Goal: Submit feedback/report problem

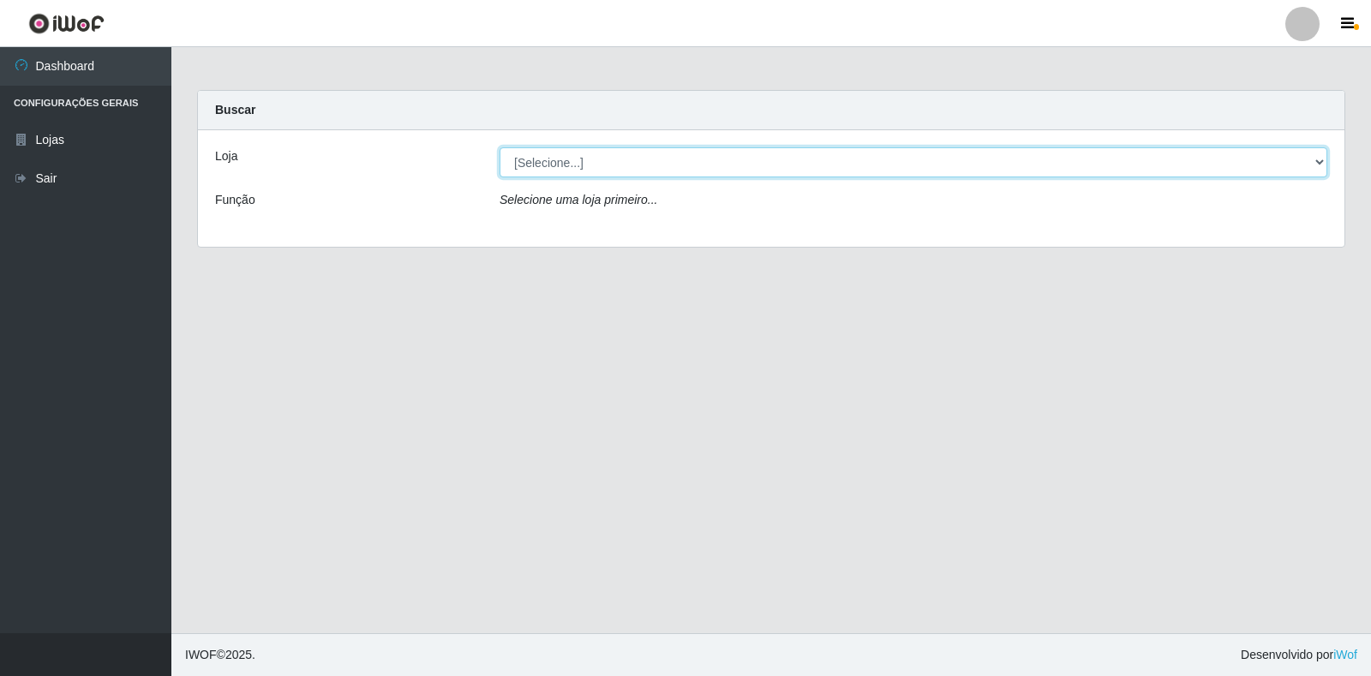
click at [1311, 154] on select "[Selecione...] Extrabom - Loja 18 Goiabeiras" at bounding box center [914, 162] width 828 height 30
select select "501"
click at [500, 147] on select "[Selecione...] Extrabom - Loja 18 Goiabeiras" at bounding box center [914, 162] width 828 height 30
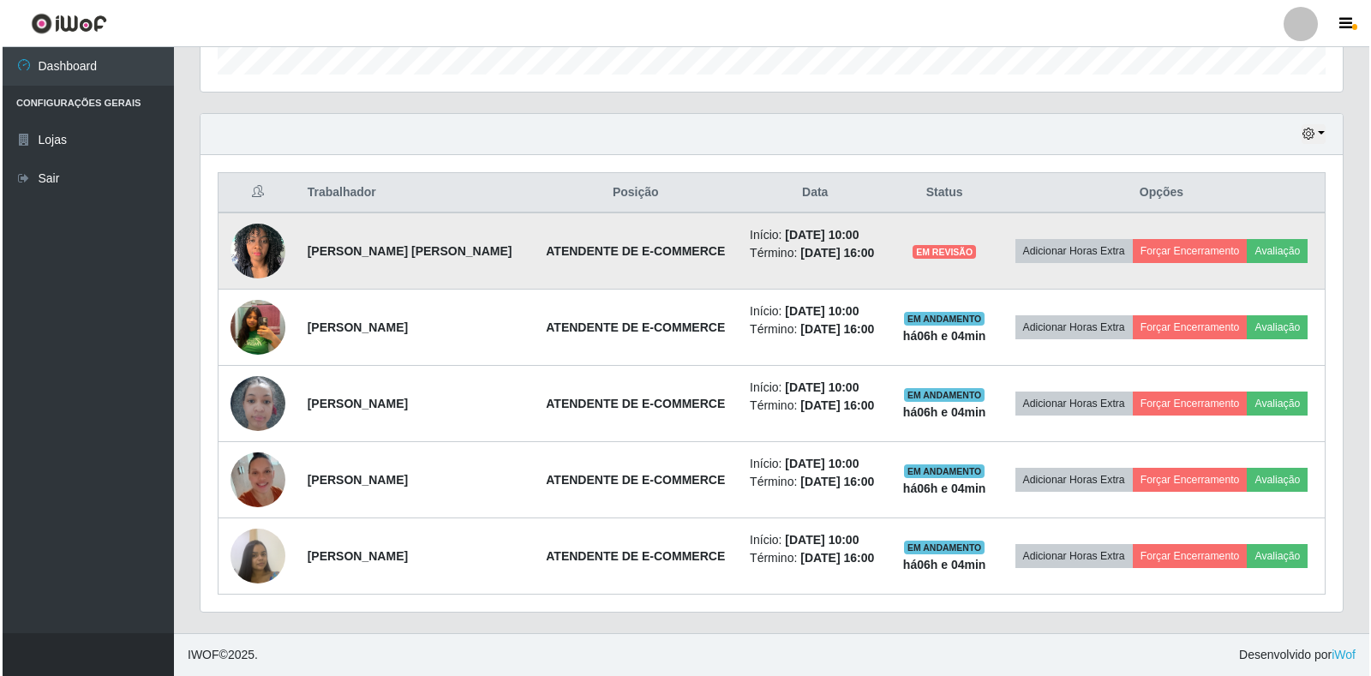
scroll to position [356, 1142]
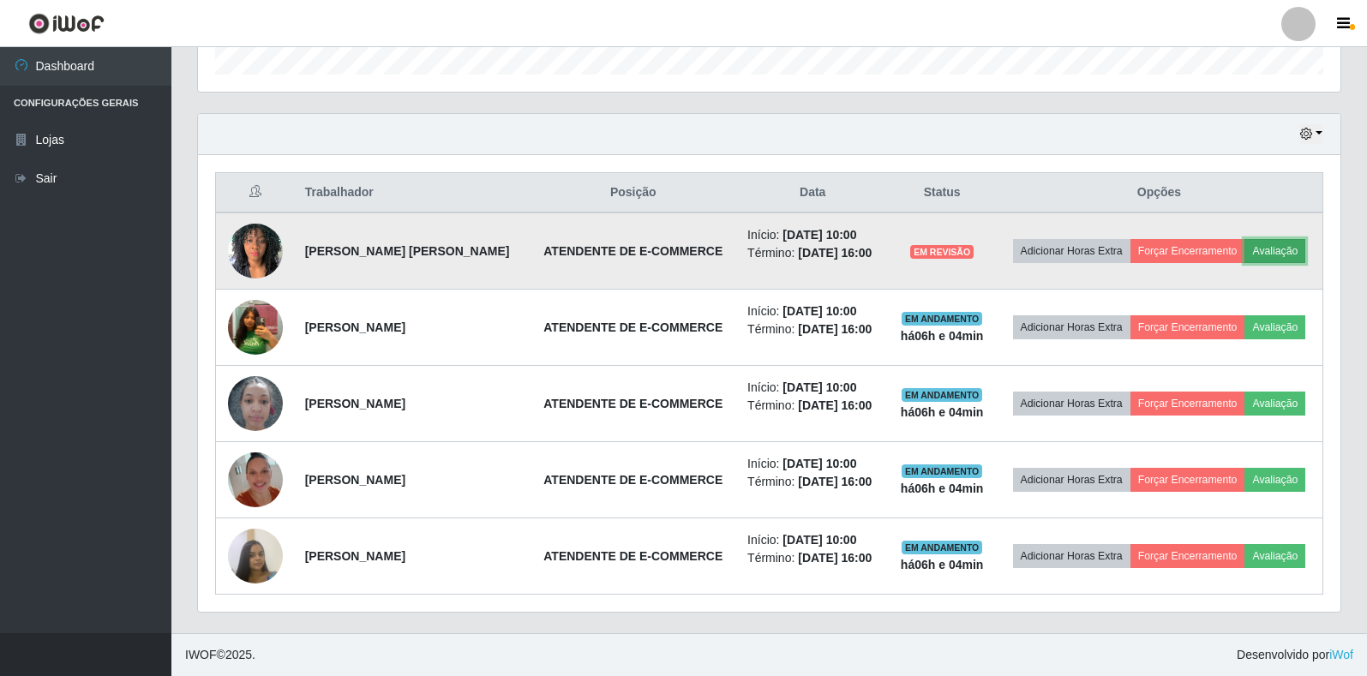
click at [1244, 239] on button "Avaliação" at bounding box center [1274, 251] width 61 height 24
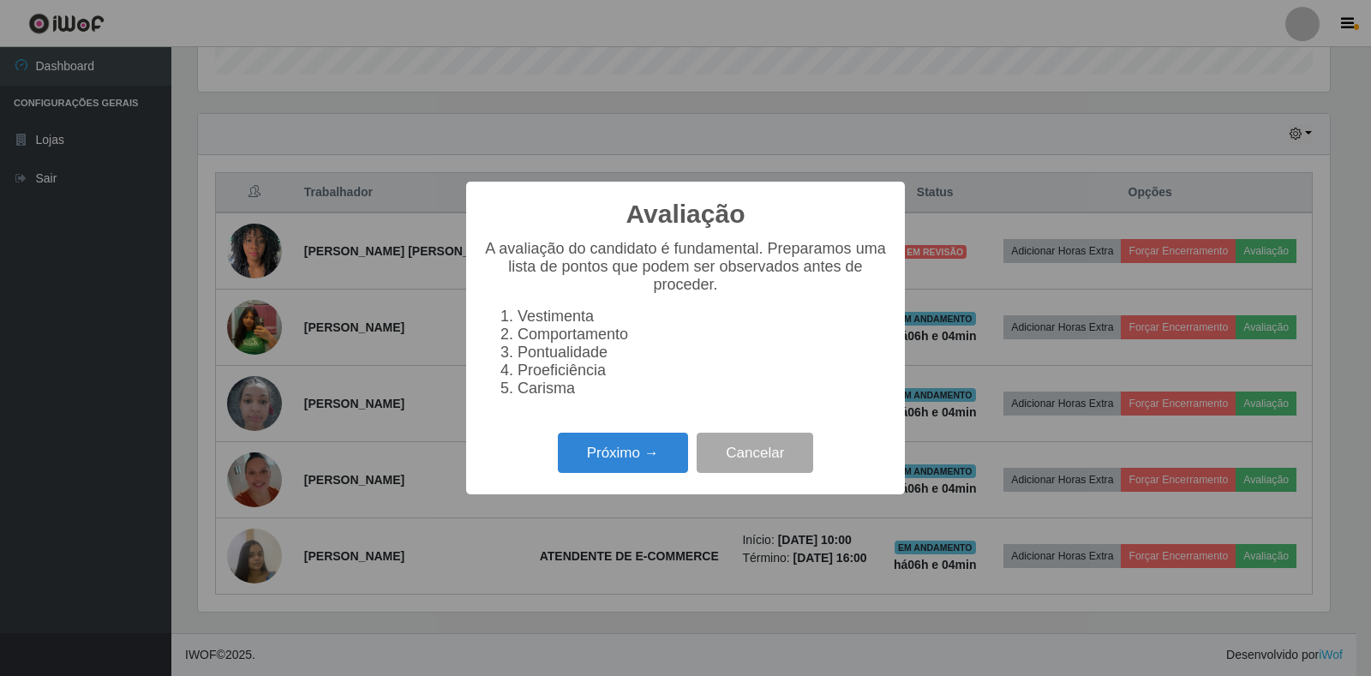
scroll to position [356, 1132]
click at [629, 456] on button "Próximo →" at bounding box center [623, 453] width 130 height 40
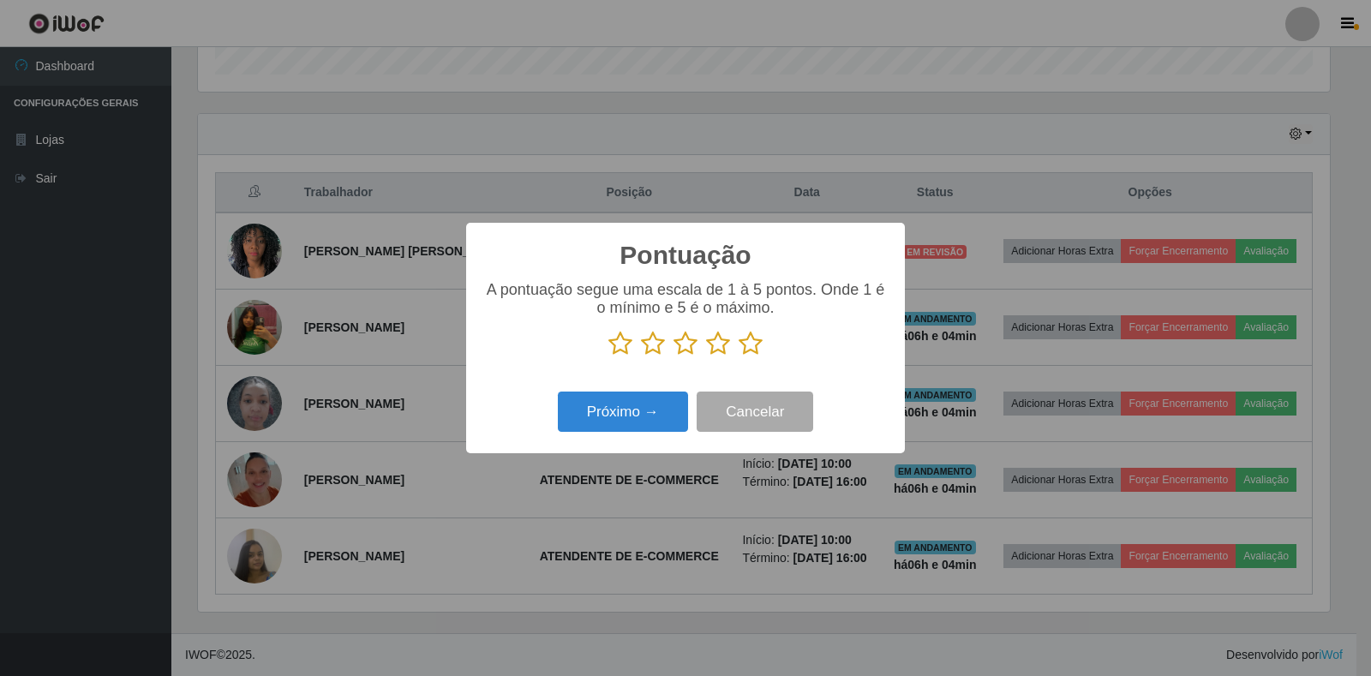
click at [751, 349] on icon at bounding box center [751, 344] width 24 height 26
click at [739, 356] on input "radio" at bounding box center [739, 356] width 0 height 0
click at [647, 422] on button "Próximo →" at bounding box center [623, 412] width 130 height 40
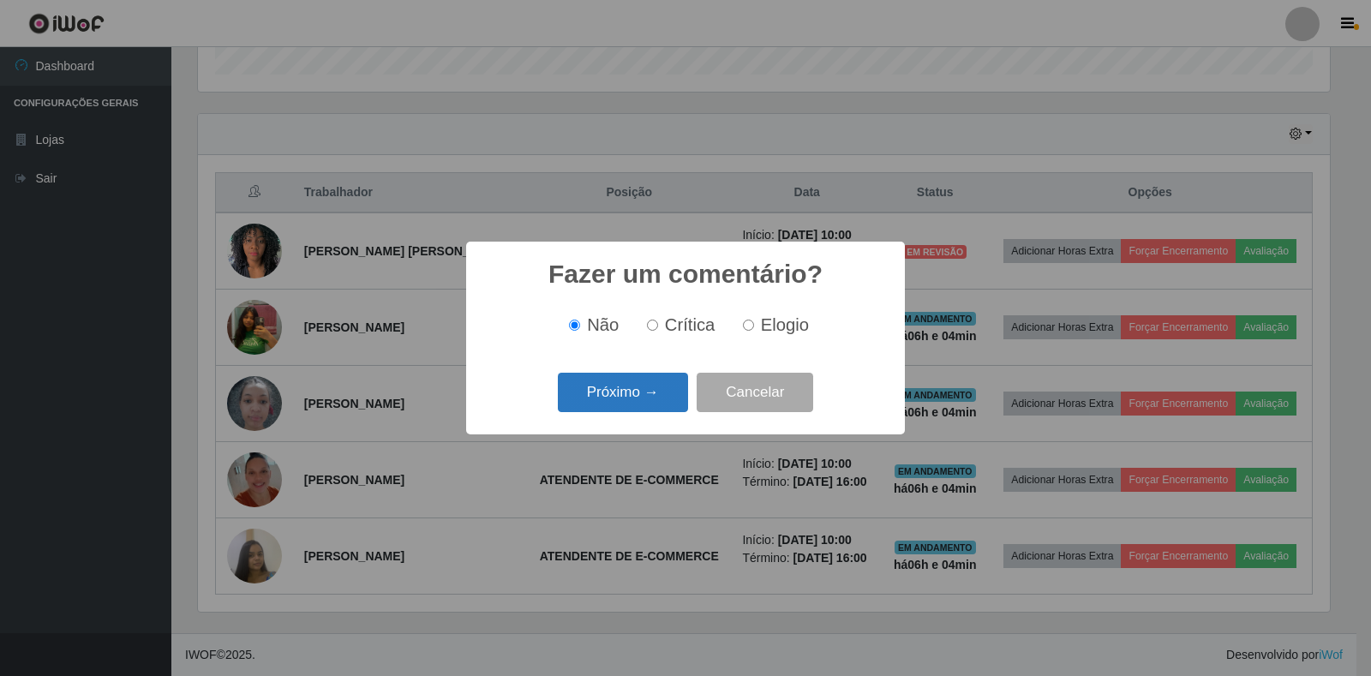
click at [635, 397] on button "Próximo →" at bounding box center [623, 393] width 130 height 40
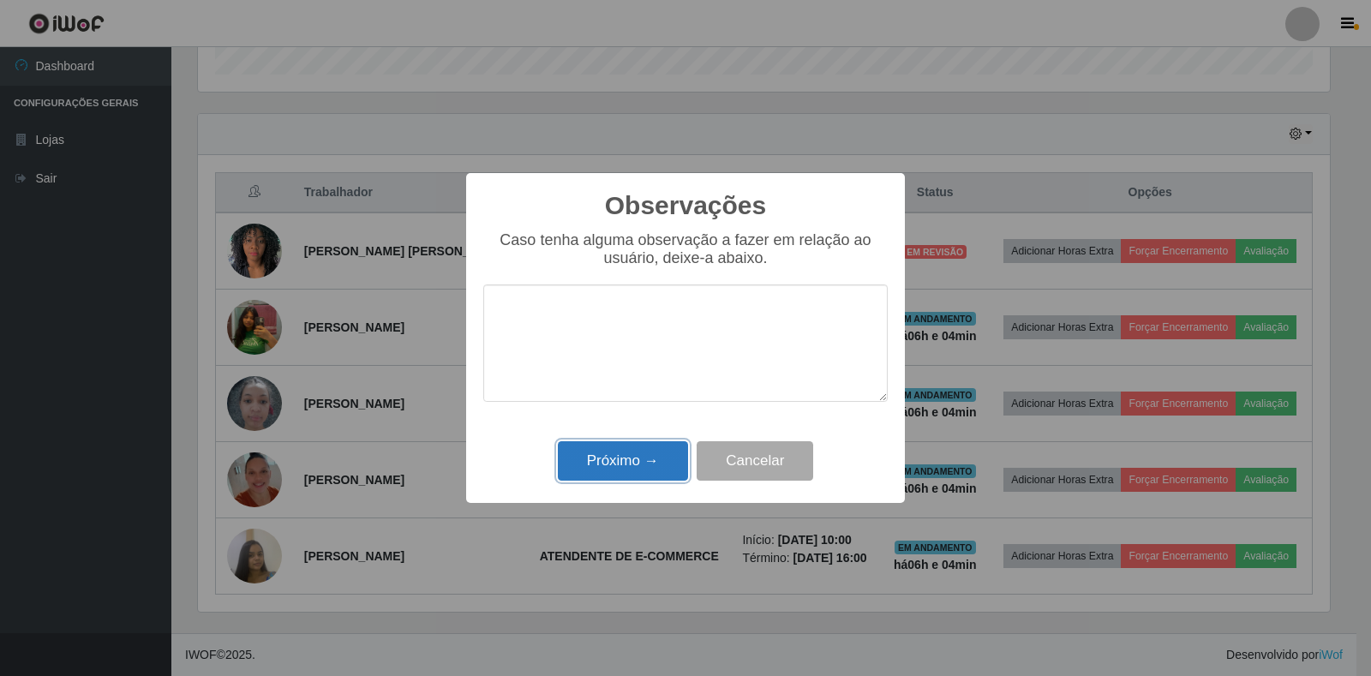
click at [661, 458] on button "Próximo →" at bounding box center [623, 461] width 130 height 40
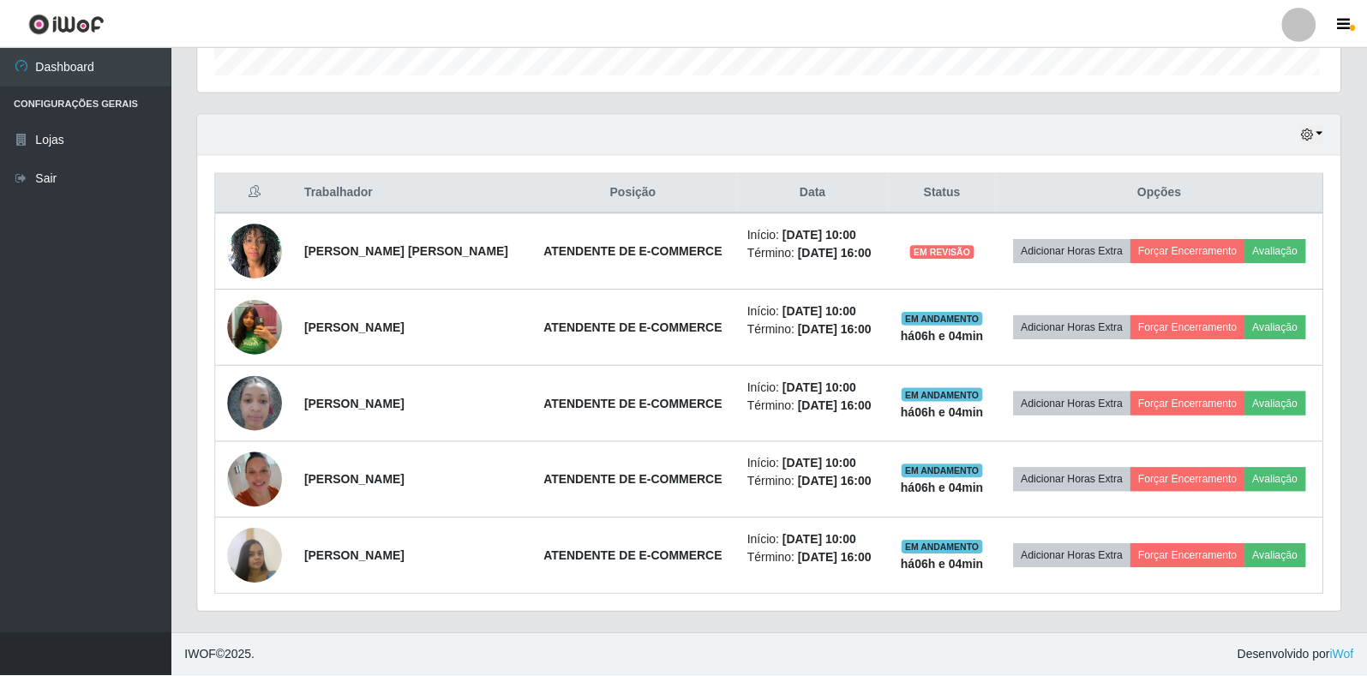
scroll to position [356, 1142]
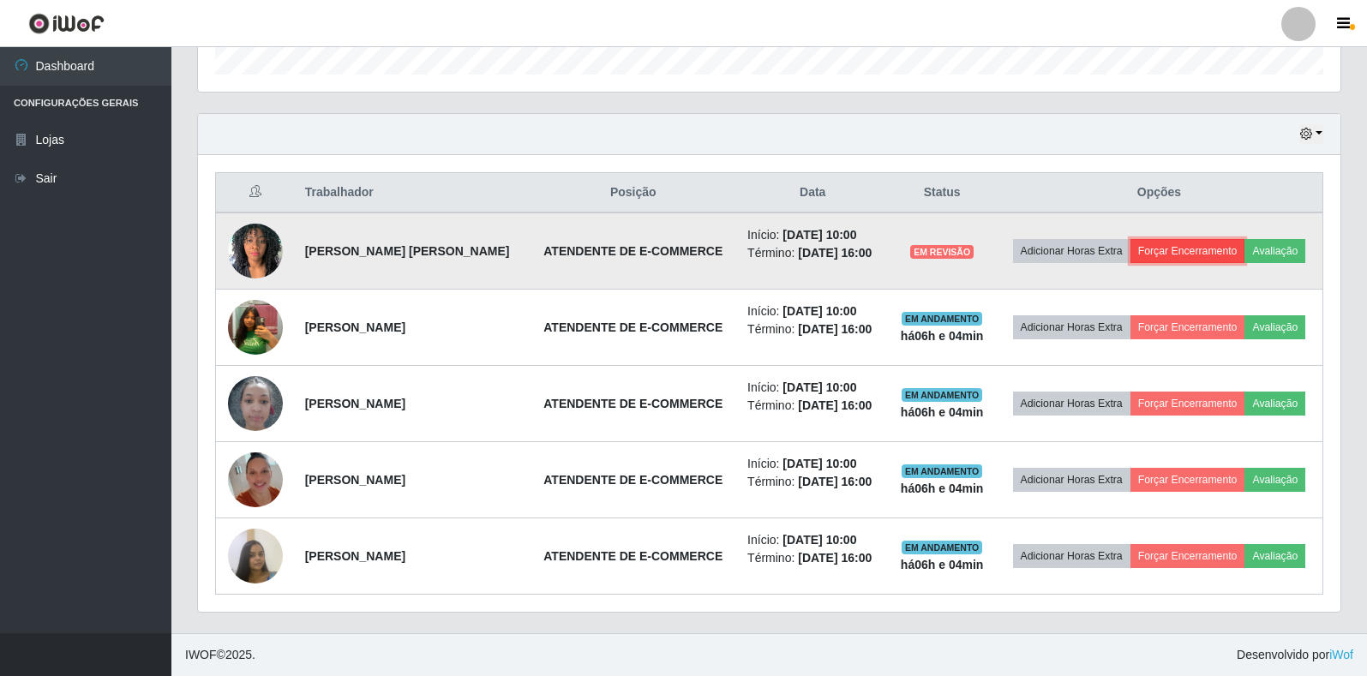
click at [1207, 239] on button "Forçar Encerramento" at bounding box center [1187, 251] width 115 height 24
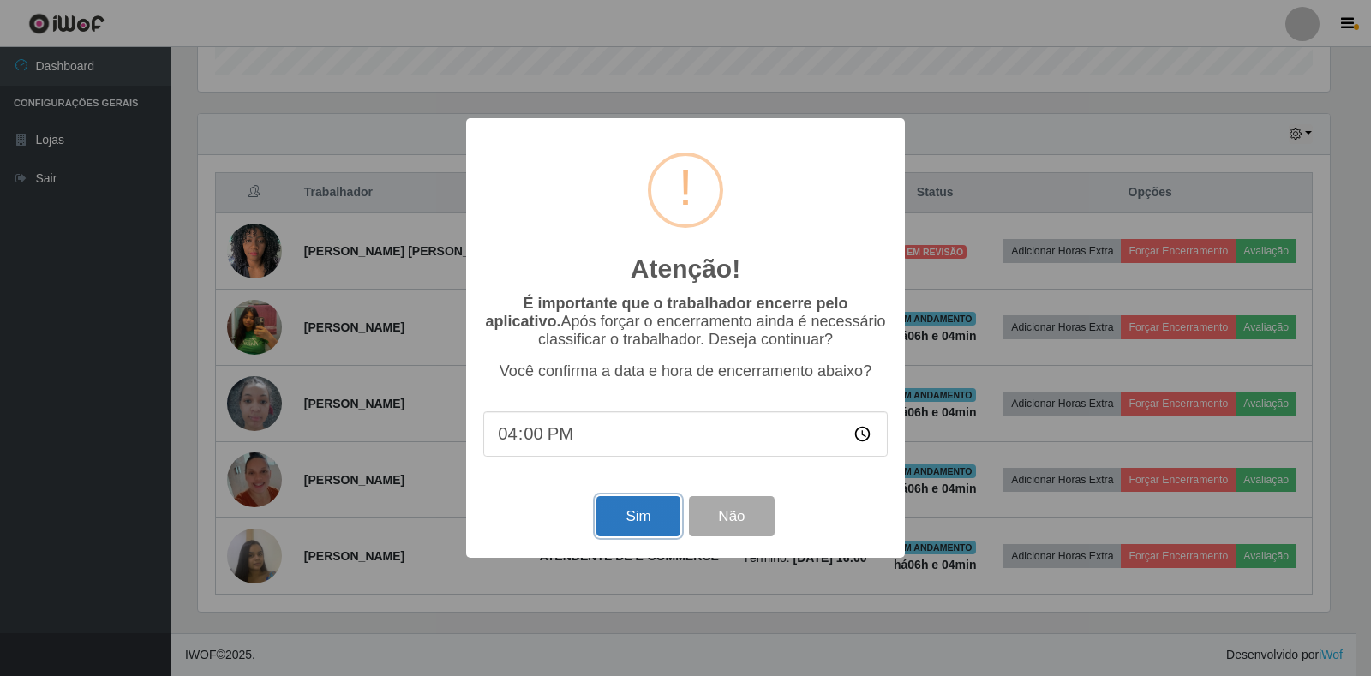
click at [646, 536] on button "Sim" at bounding box center [637, 516] width 83 height 40
click at [646, 541] on div "Atenção! × É importante que o trabalhador encerre pelo aplicativo. Após forçar …" at bounding box center [685, 338] width 1371 height 676
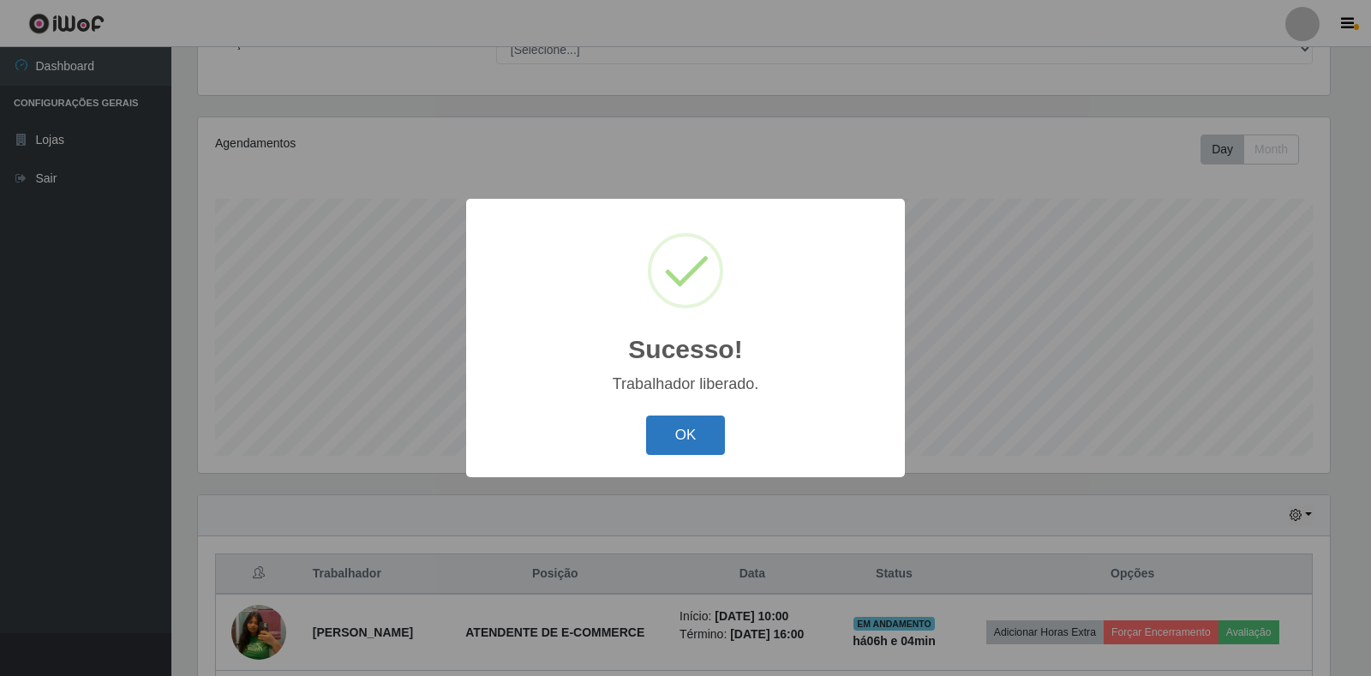
click at [678, 428] on button "OK" at bounding box center [686, 436] width 80 height 40
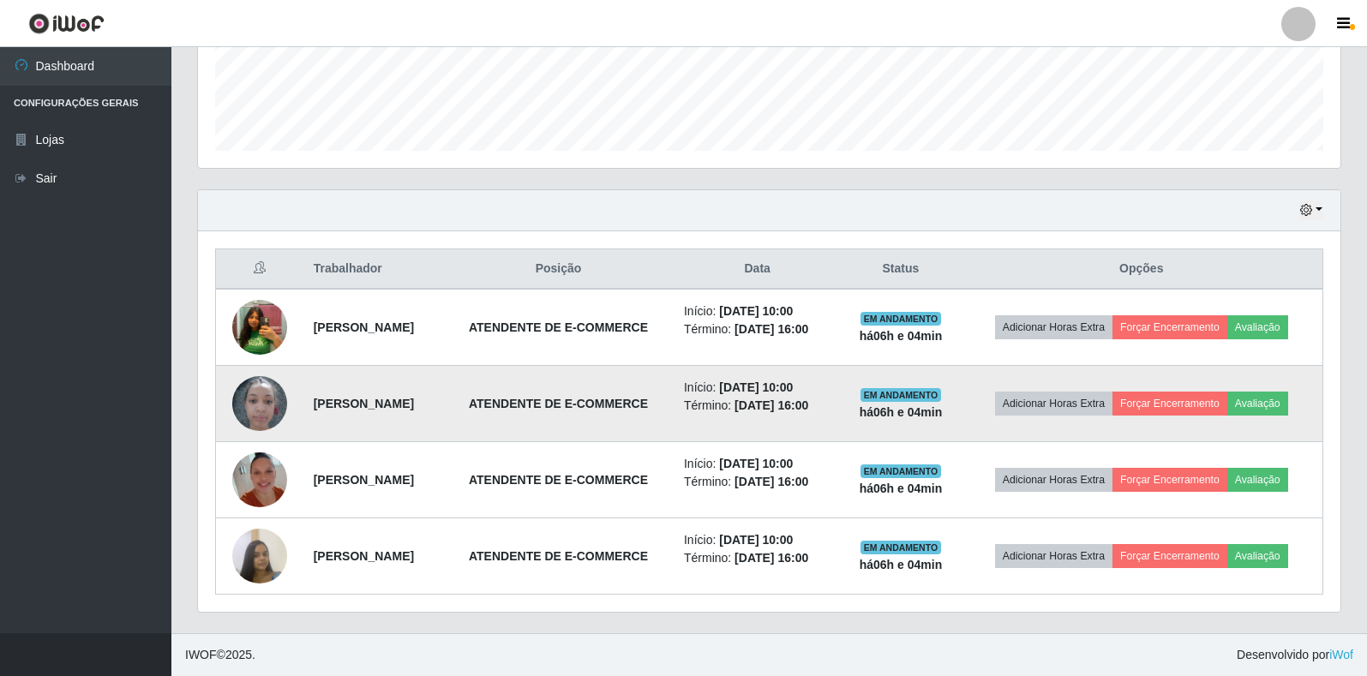
scroll to position [513, 0]
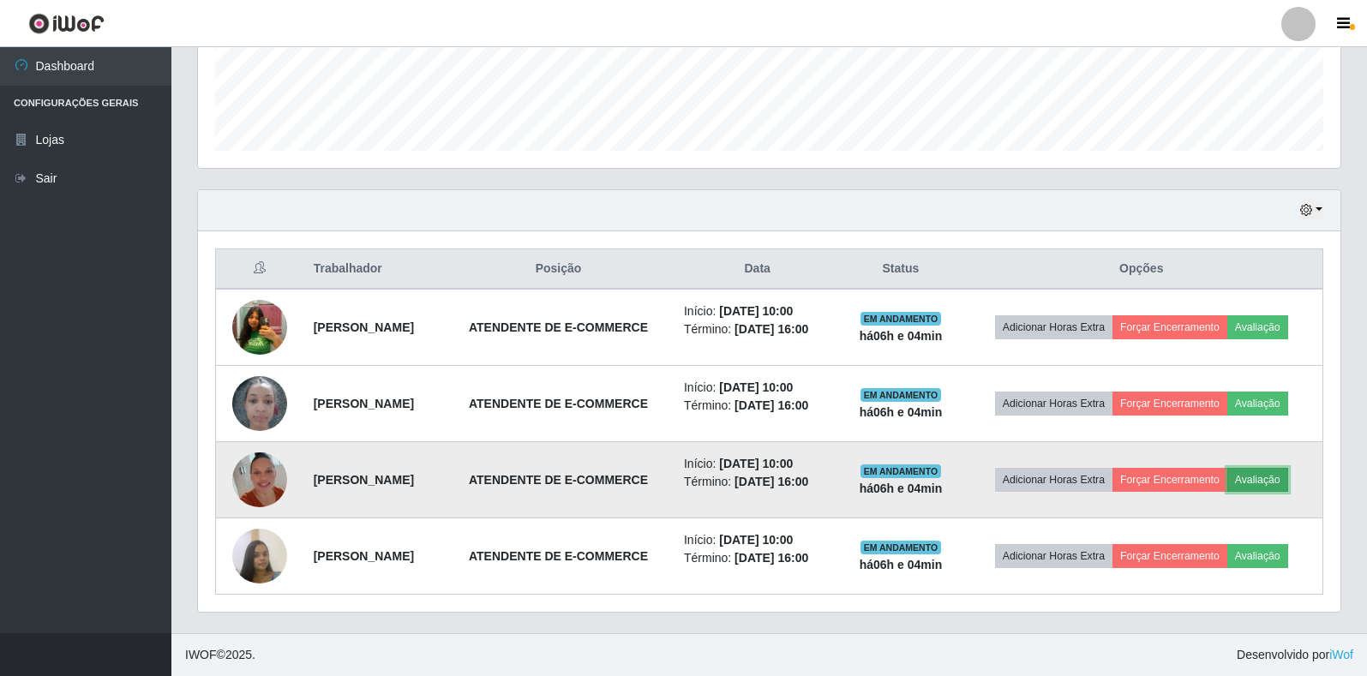
click at [1227, 477] on button "Avaliação" at bounding box center [1257, 480] width 61 height 24
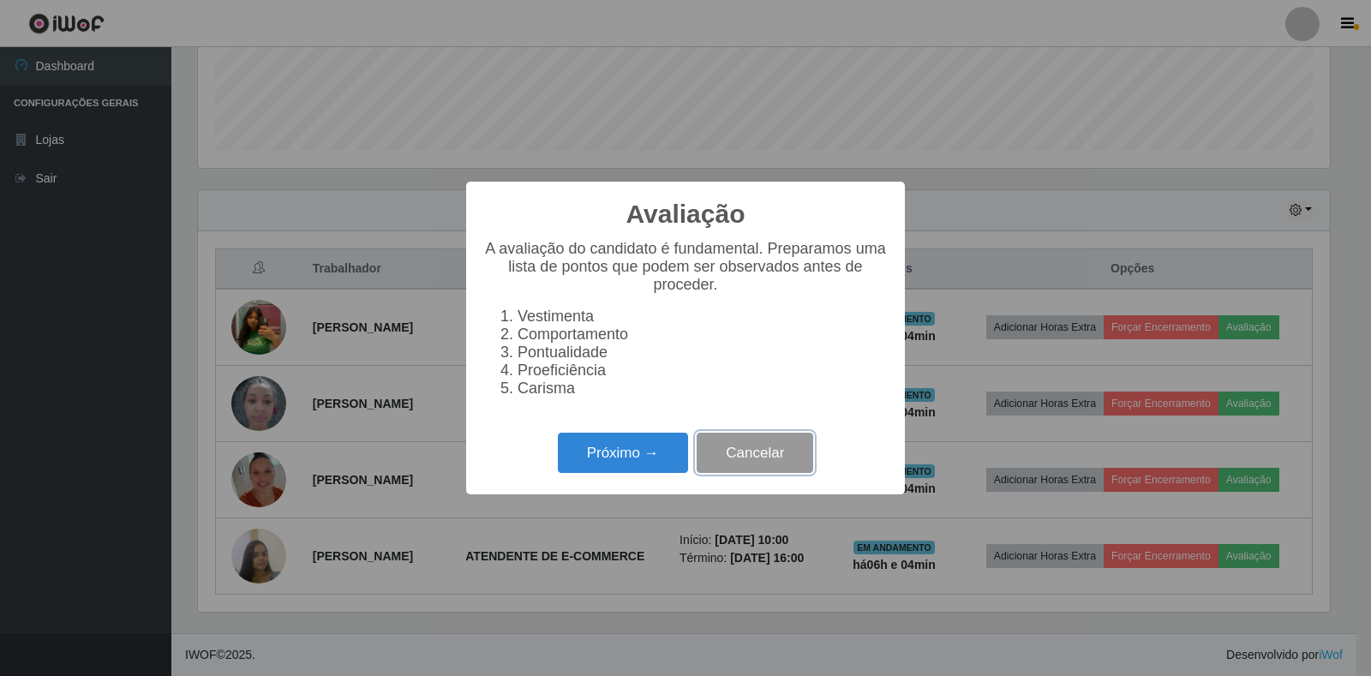
click at [792, 463] on button "Cancelar" at bounding box center [755, 453] width 117 height 40
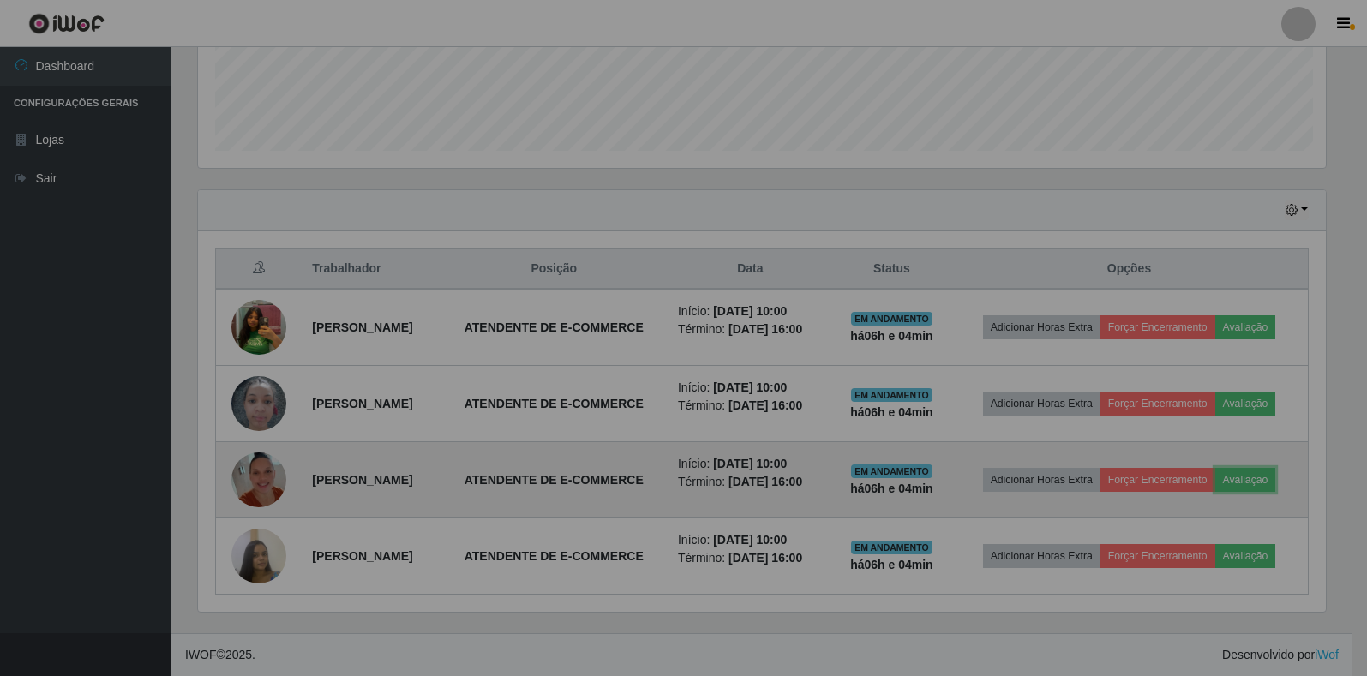
scroll to position [356, 1142]
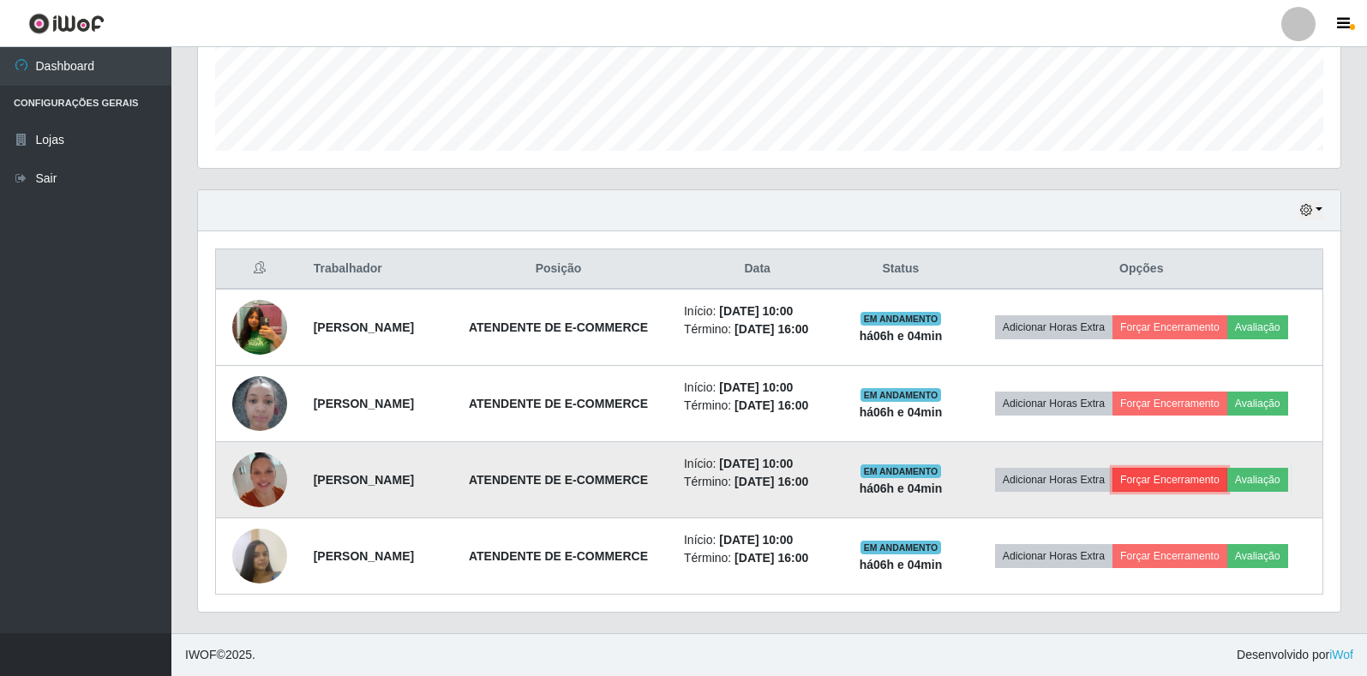
click at [1227, 468] on button "Forçar Encerramento" at bounding box center [1169, 480] width 115 height 24
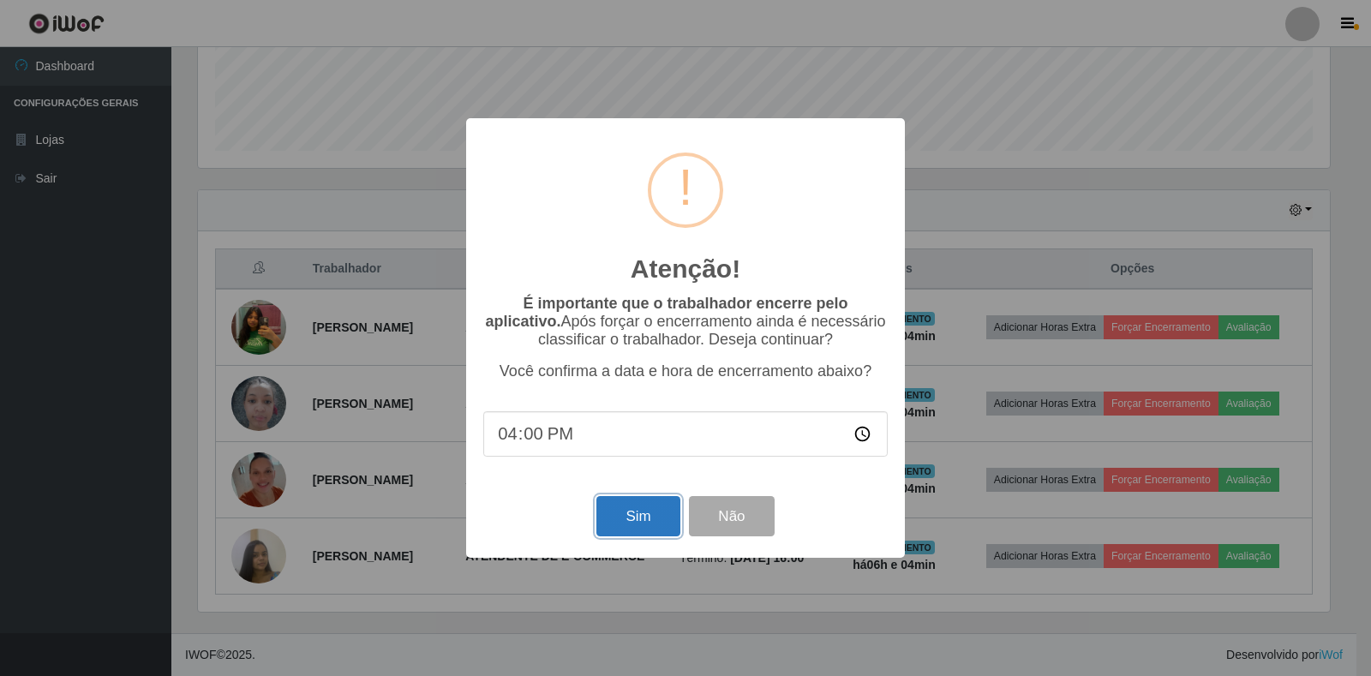
click at [619, 526] on button "Sim" at bounding box center [637, 516] width 83 height 40
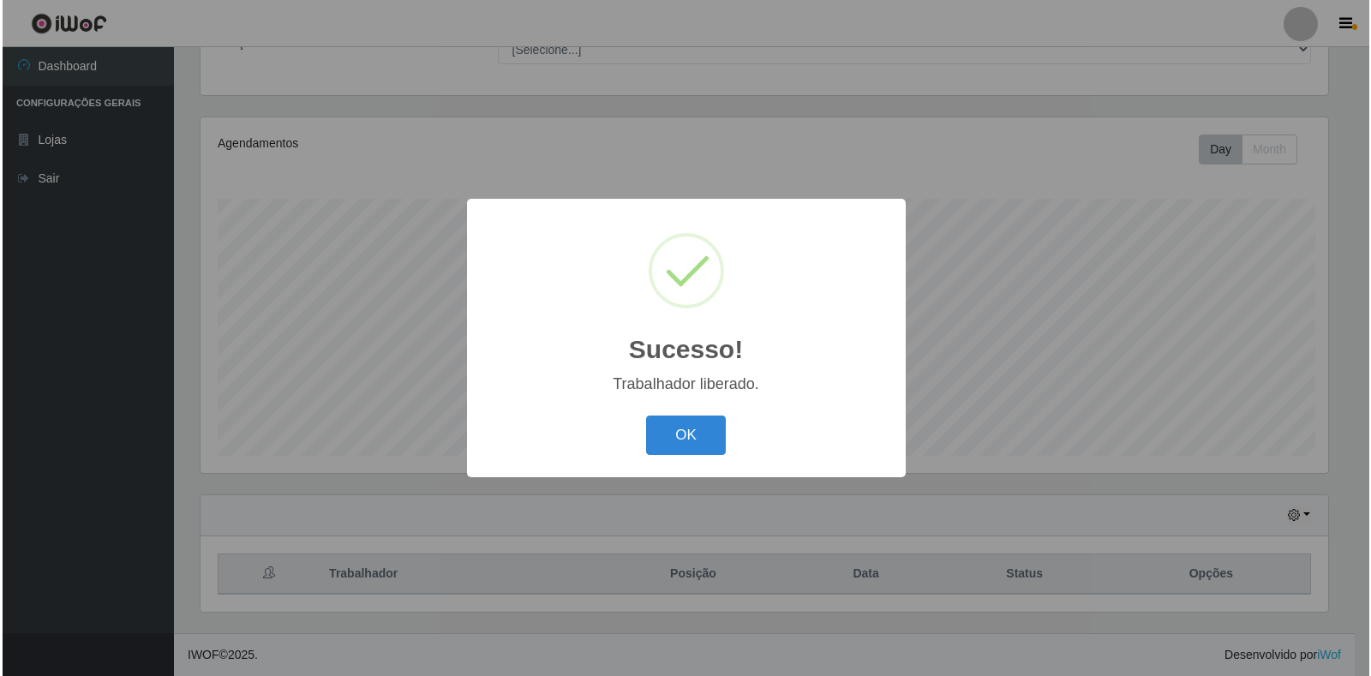
scroll to position [0, 0]
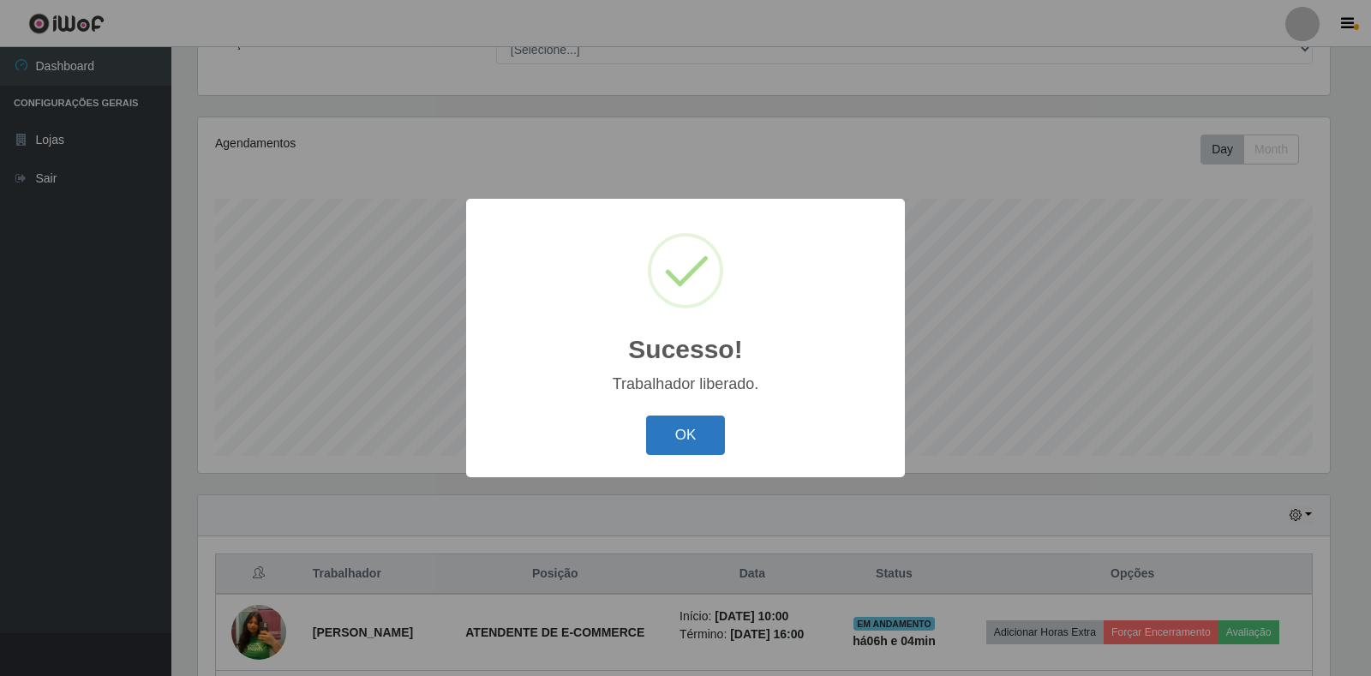
click at [703, 442] on button "OK" at bounding box center [686, 436] width 80 height 40
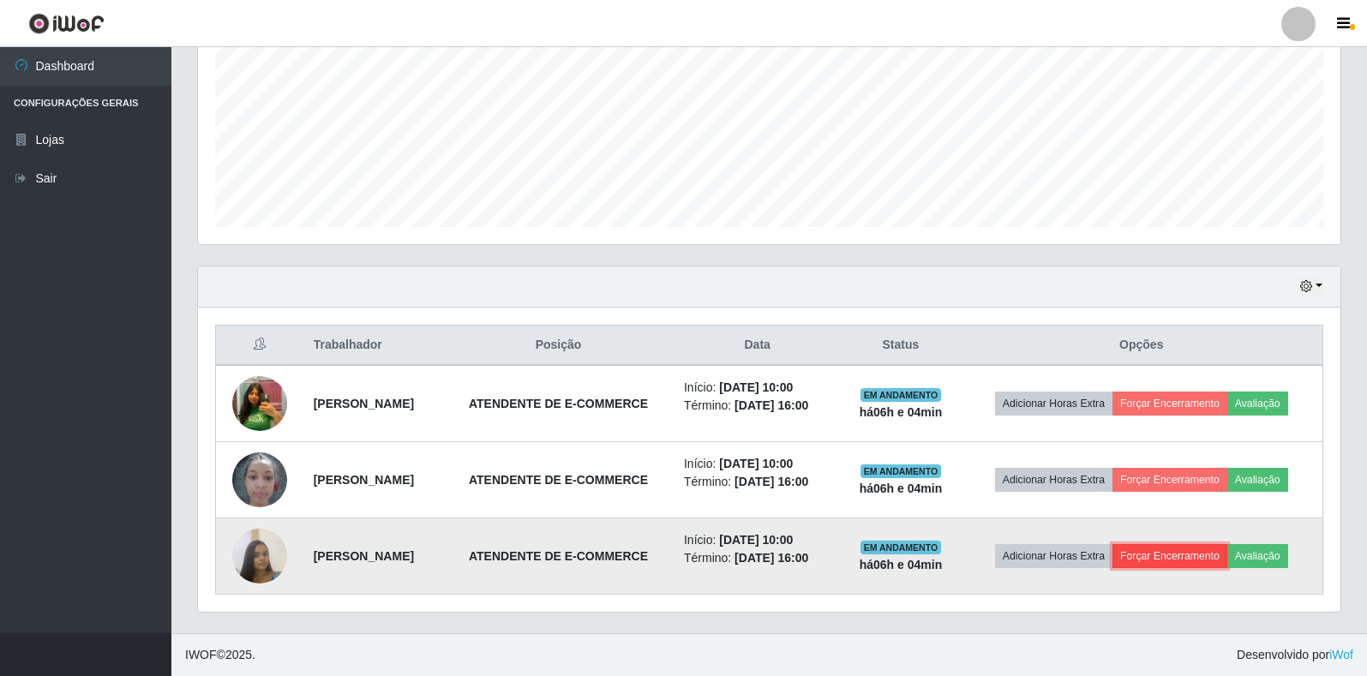
click at [1226, 544] on button "Forçar Encerramento" at bounding box center [1169, 556] width 115 height 24
click at [1218, 544] on button "Forçar Encerramento" at bounding box center [1169, 556] width 115 height 24
click at [1222, 544] on button "Forçar Encerramento" at bounding box center [1169, 556] width 115 height 24
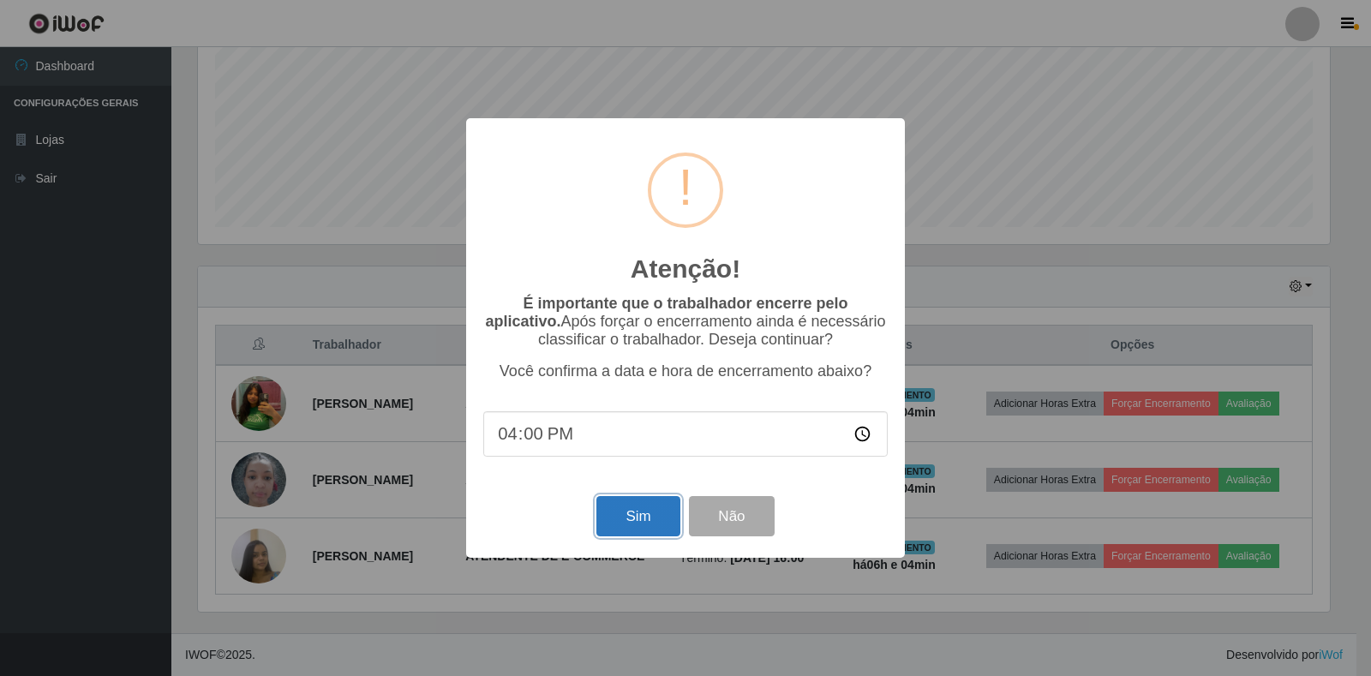
click at [610, 518] on button "Sim" at bounding box center [637, 516] width 83 height 40
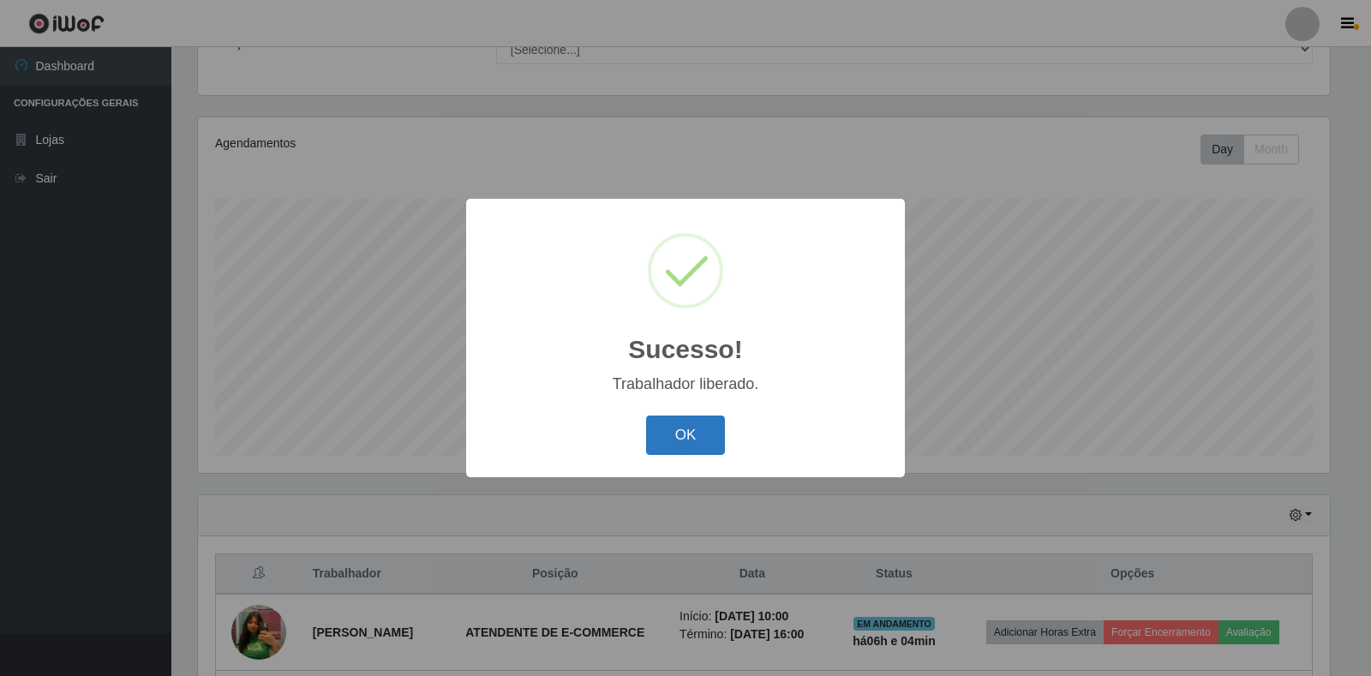
click at [688, 442] on button "OK" at bounding box center [686, 436] width 80 height 40
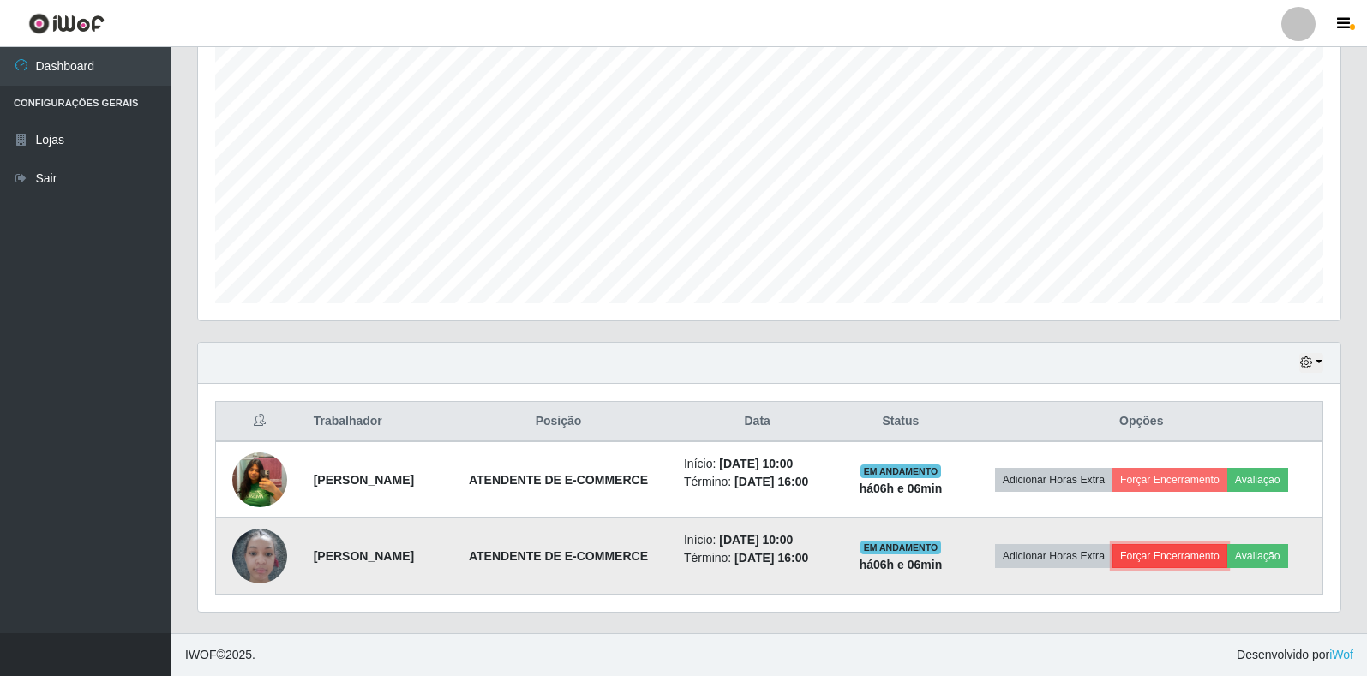
click at [1180, 550] on button "Forçar Encerramento" at bounding box center [1169, 556] width 115 height 24
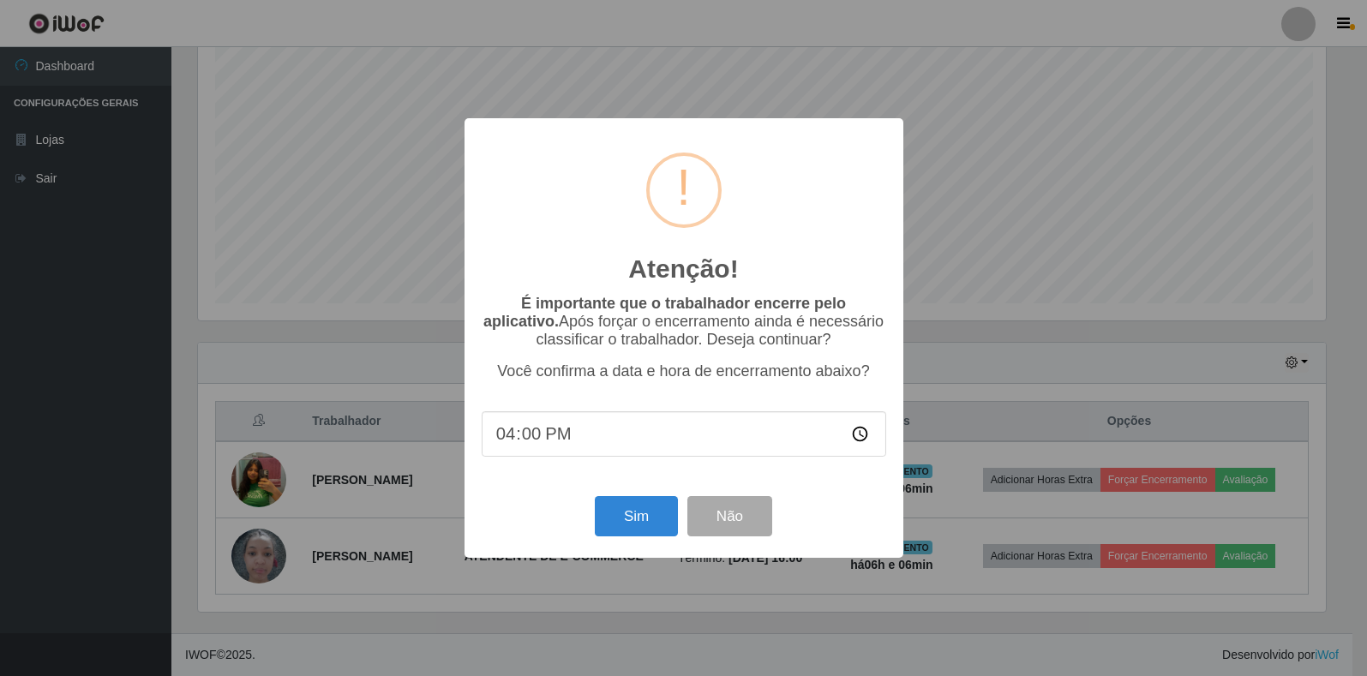
scroll to position [356, 1132]
click at [591, 522] on div "Sim Não" at bounding box center [685, 516] width 404 height 49
click at [625, 524] on button "Sim" at bounding box center [637, 516] width 83 height 40
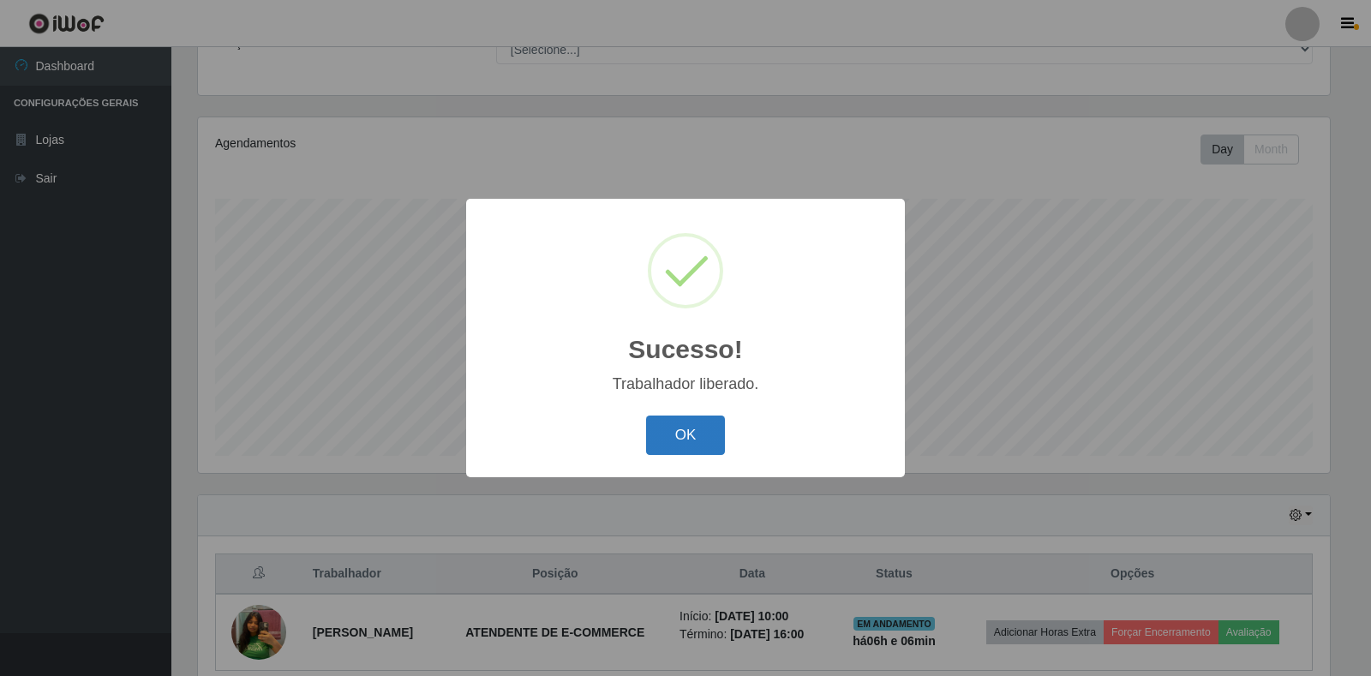
click at [718, 425] on button "OK" at bounding box center [686, 436] width 80 height 40
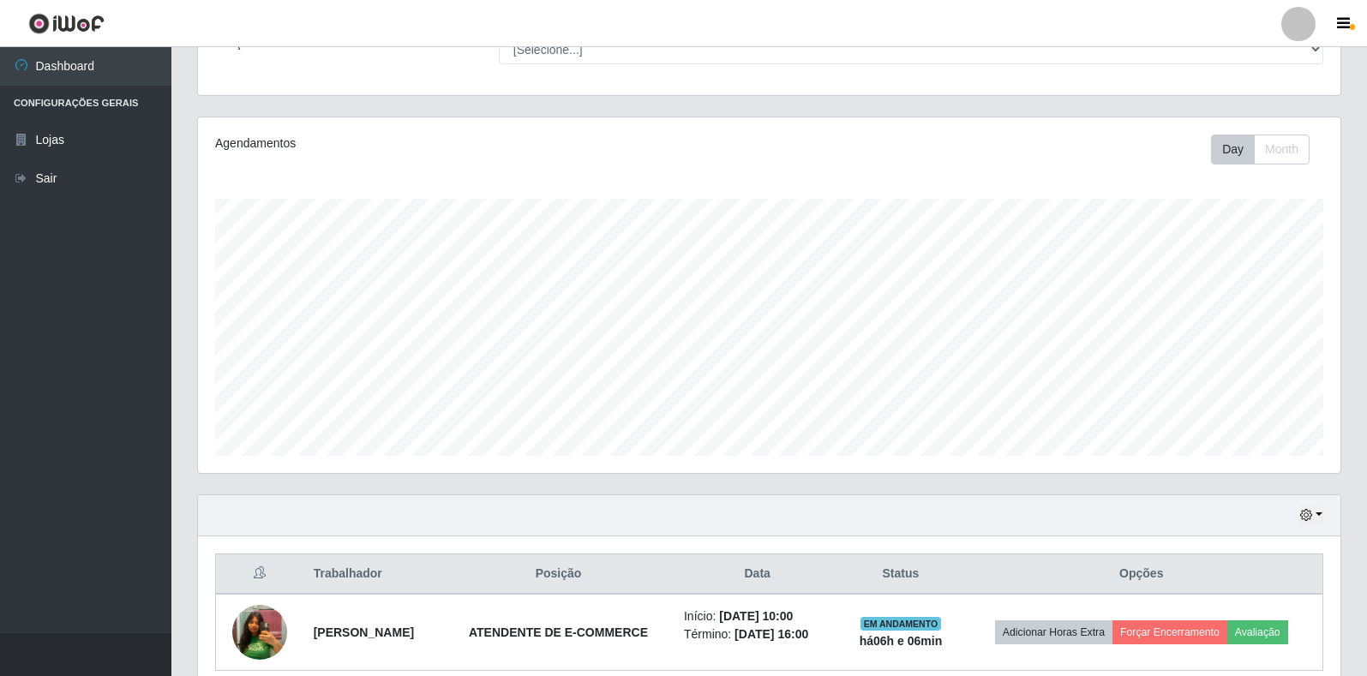
scroll to position [233, 0]
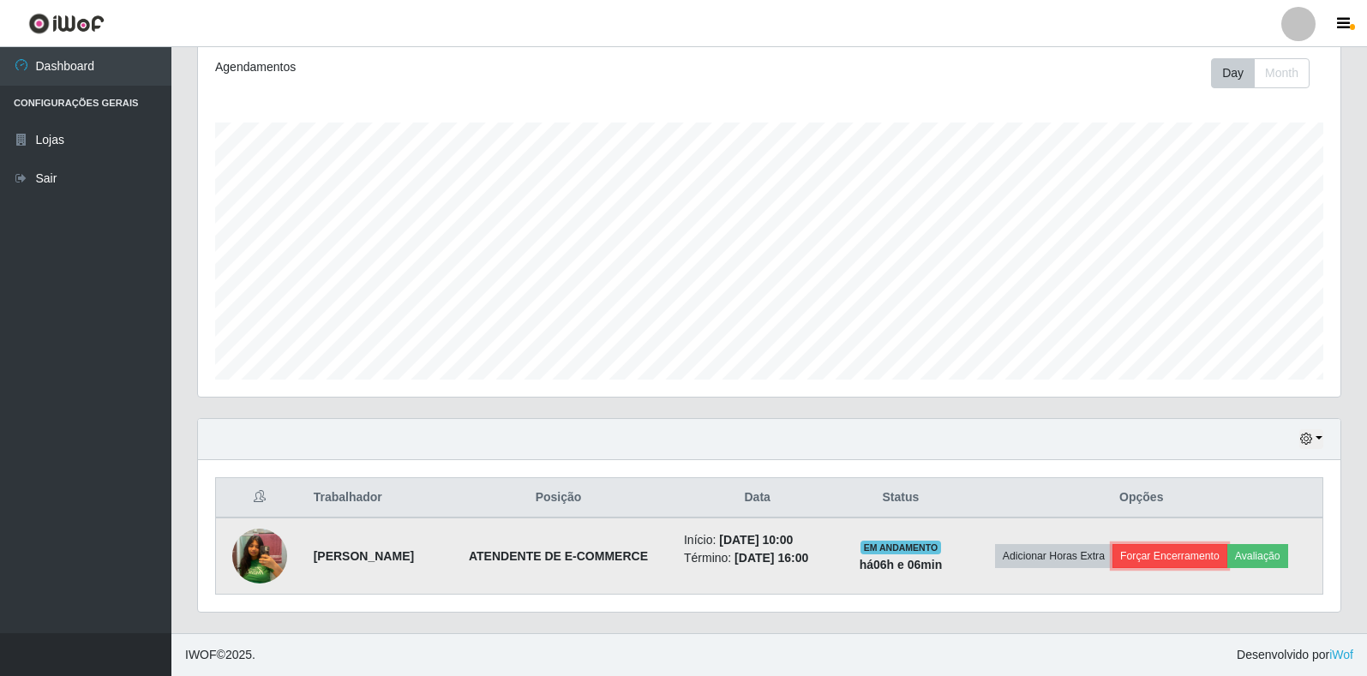
click at [1166, 560] on button "Forçar Encerramento" at bounding box center [1169, 556] width 115 height 24
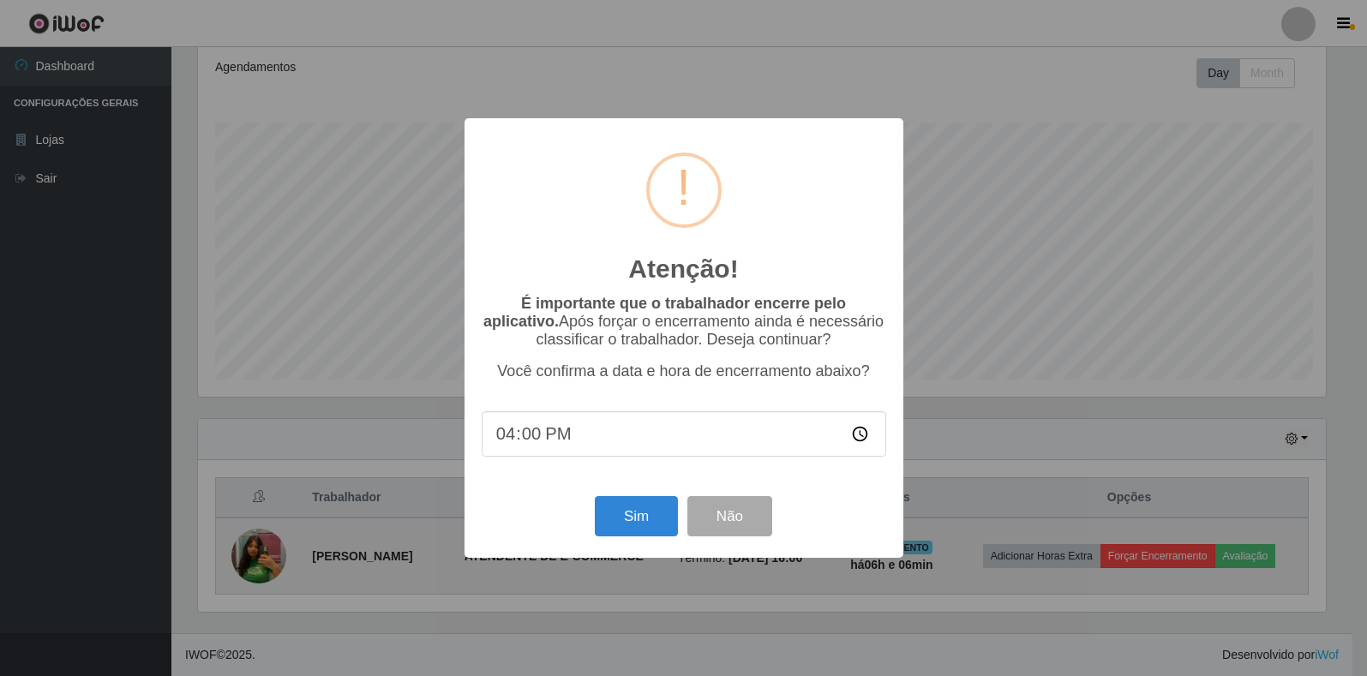
scroll to position [356, 1132]
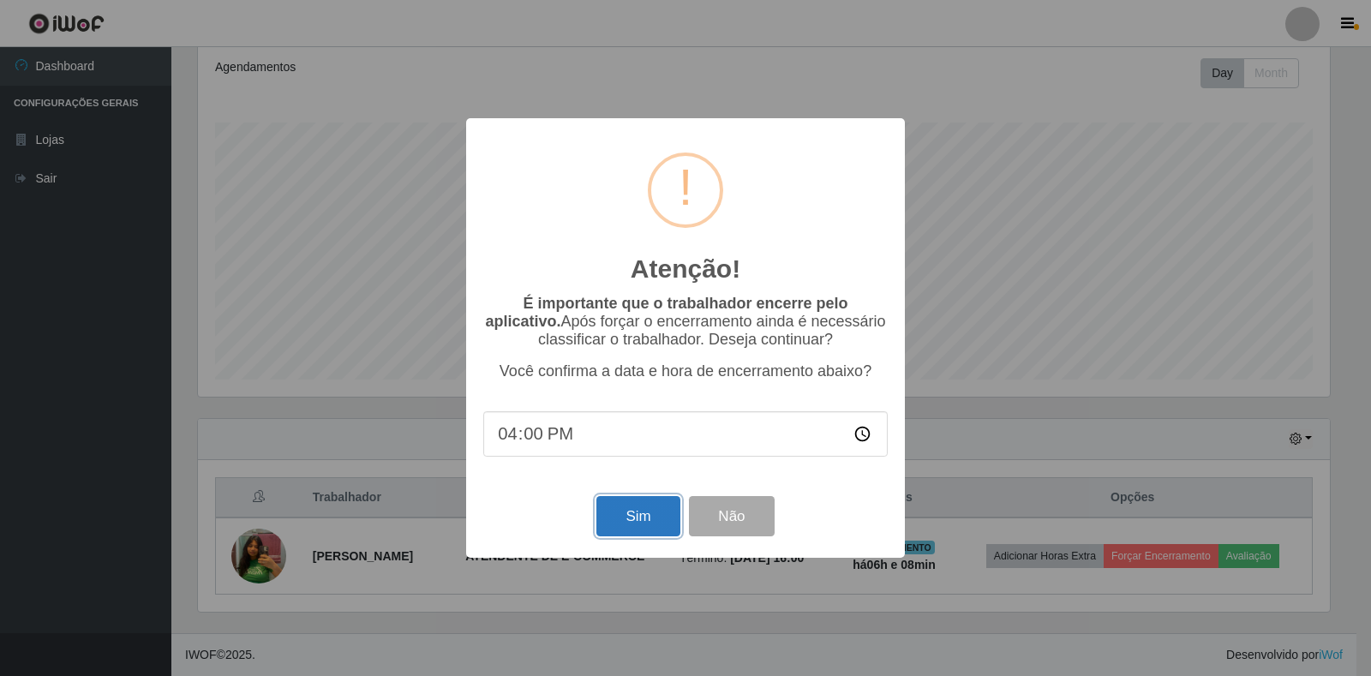
click at [638, 506] on button "Sim" at bounding box center [637, 516] width 83 height 40
click at [638, 506] on div "Atenção! × É importante que o trabalhador encerre pelo aplicativo. Após forçar …" at bounding box center [685, 338] width 1371 height 676
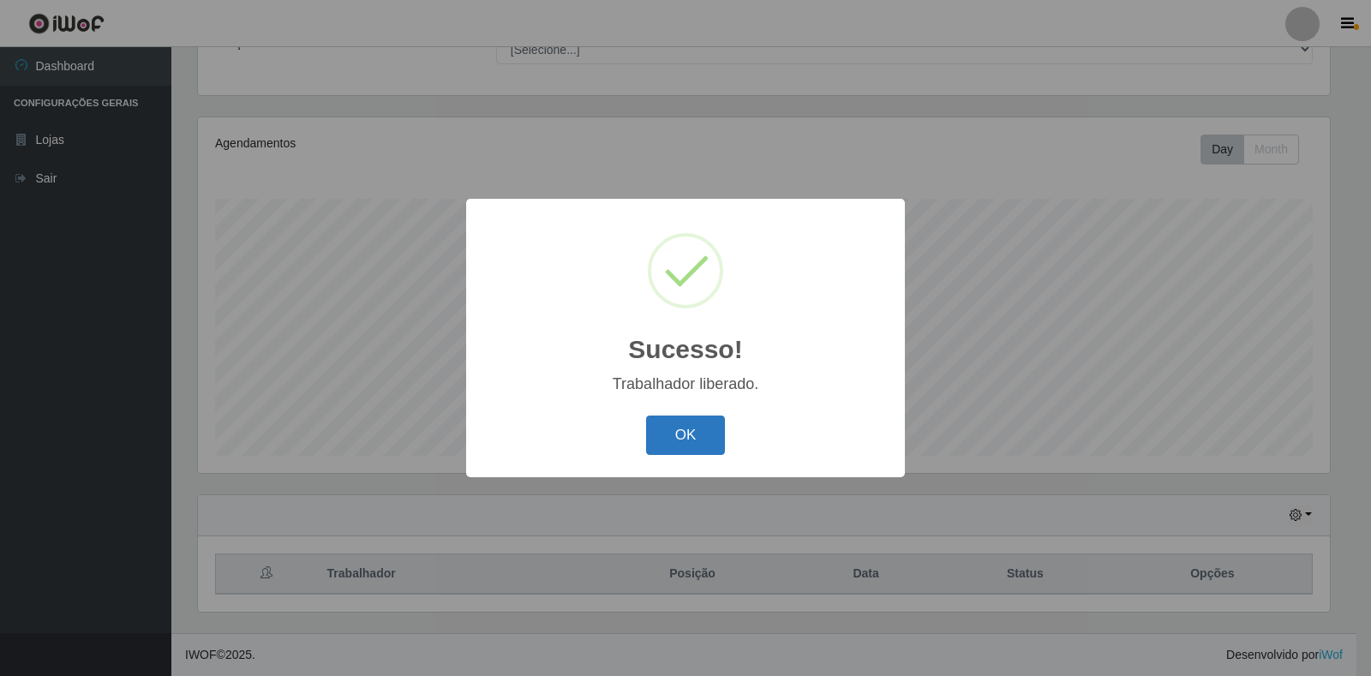
click at [702, 439] on button "OK" at bounding box center [686, 436] width 80 height 40
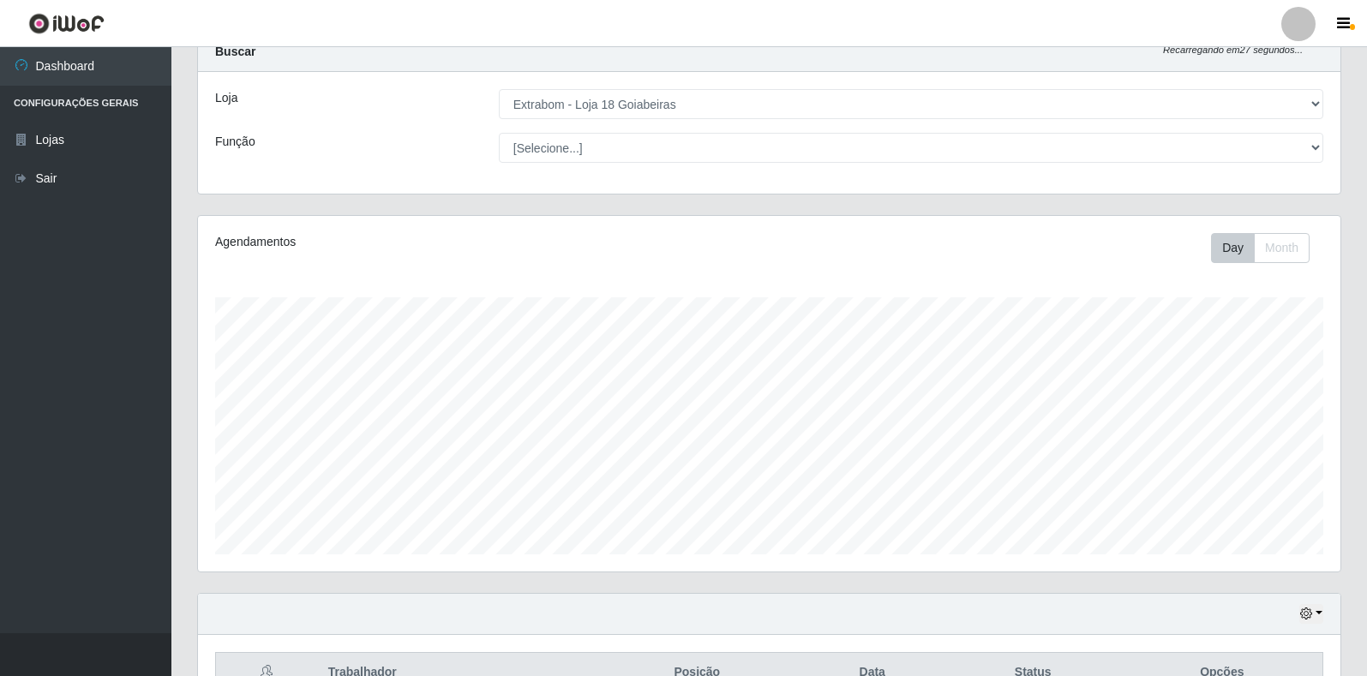
scroll to position [0, 0]
